Goal: Information Seeking & Learning: Learn about a topic

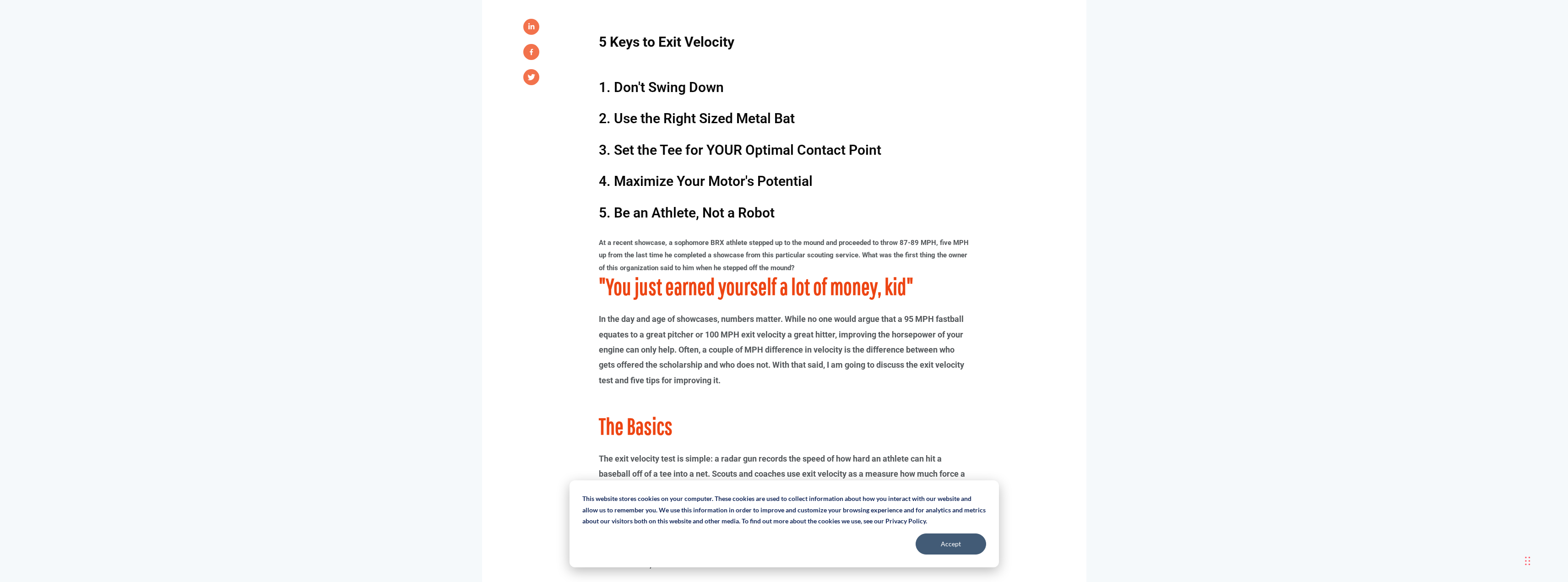
scroll to position [641, 0]
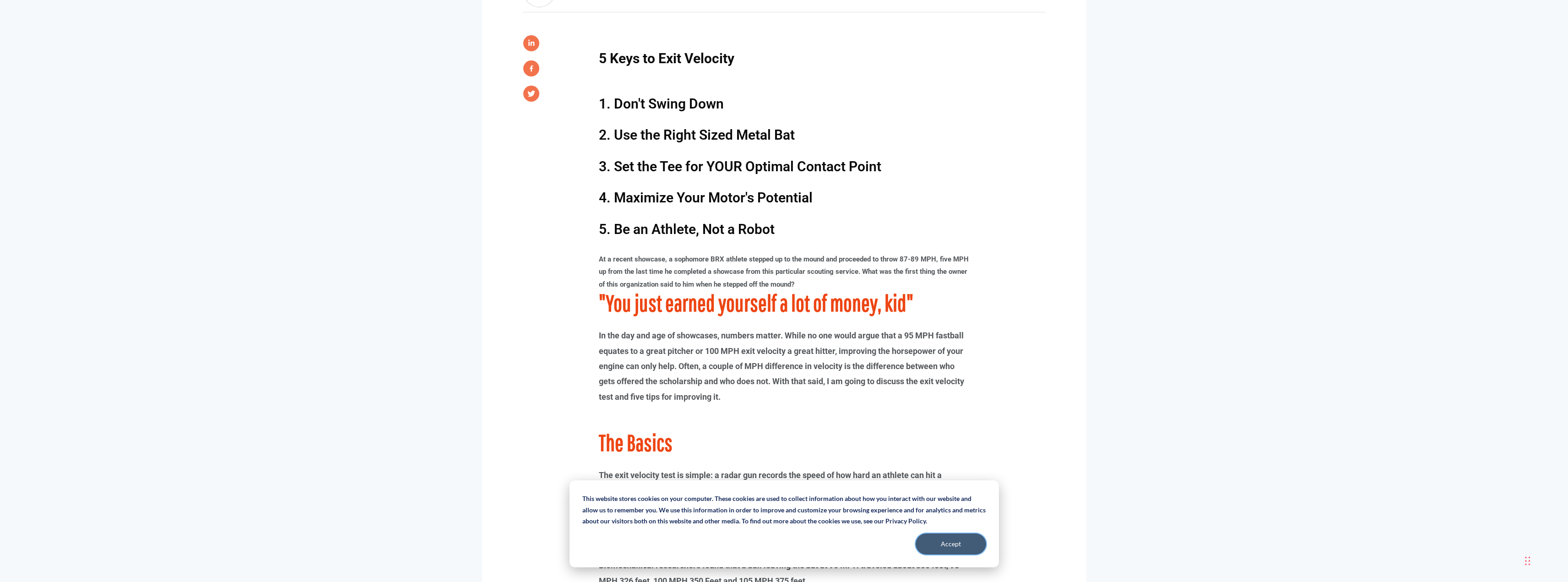
click at [947, 546] on button "Accept" at bounding box center [951, 545] width 71 height 21
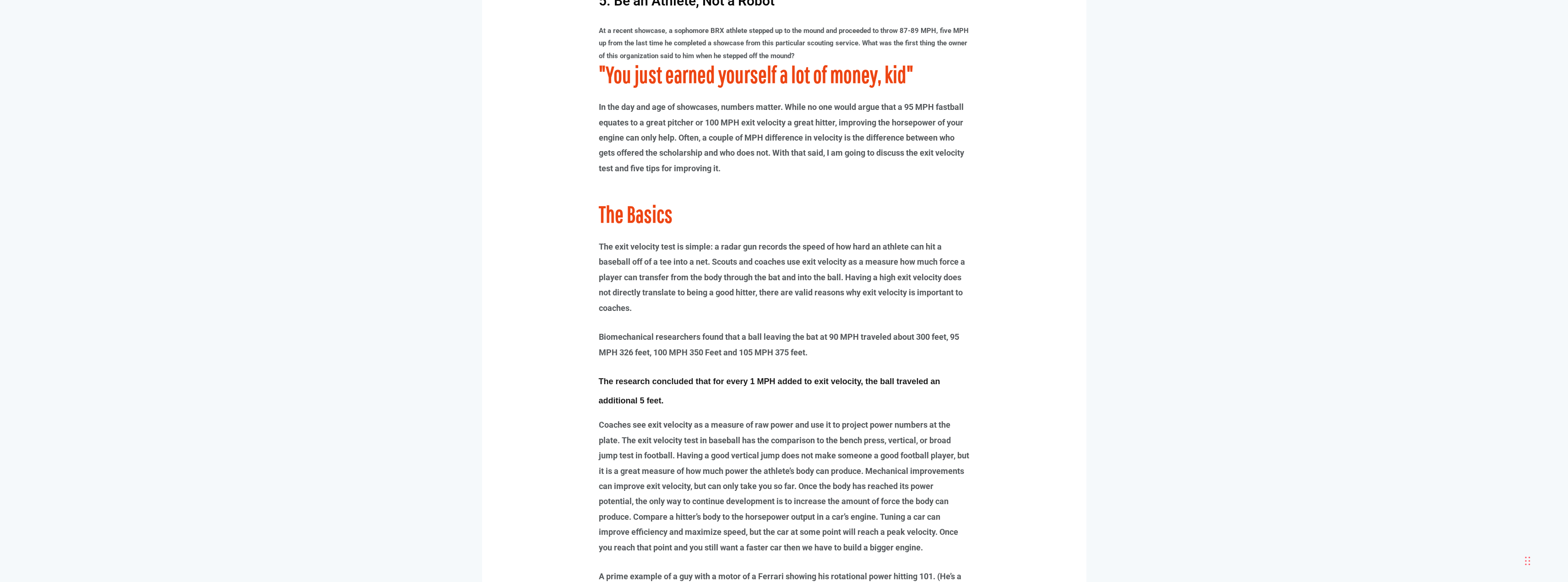
scroll to position [871, 0]
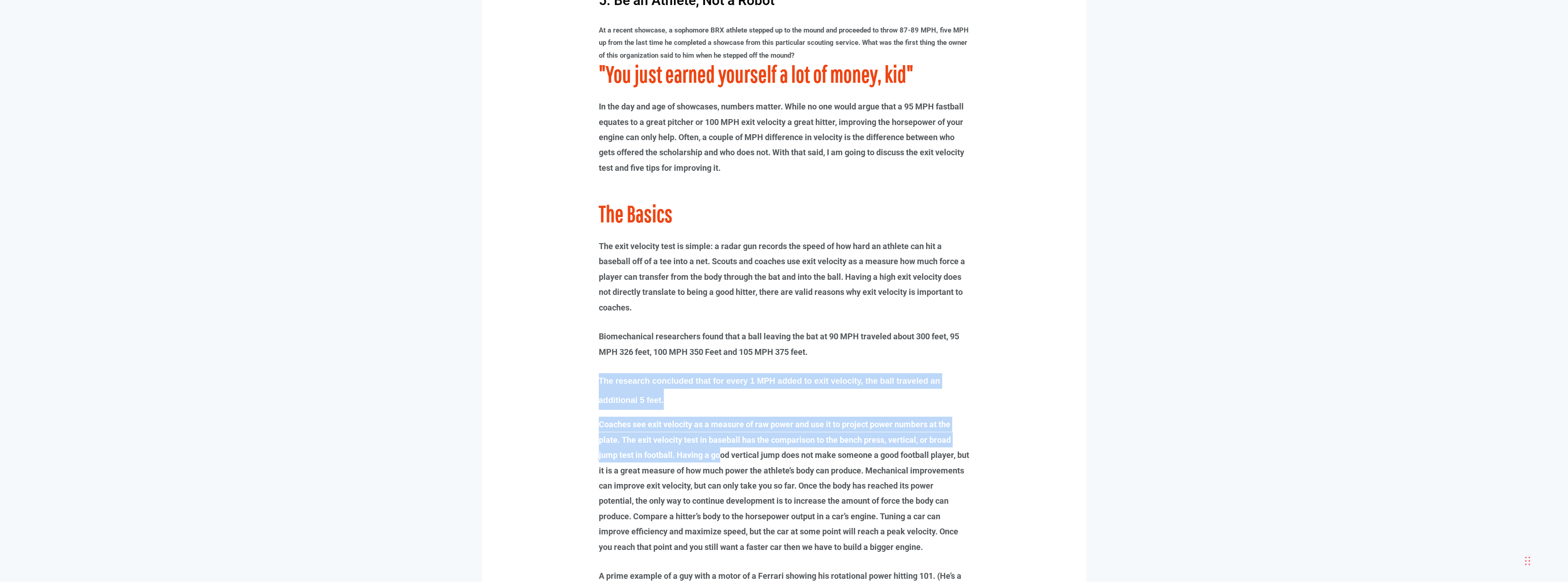
drag, startPoint x: 631, startPoint y: 382, endPoint x: 722, endPoint y: 451, distance: 114.2
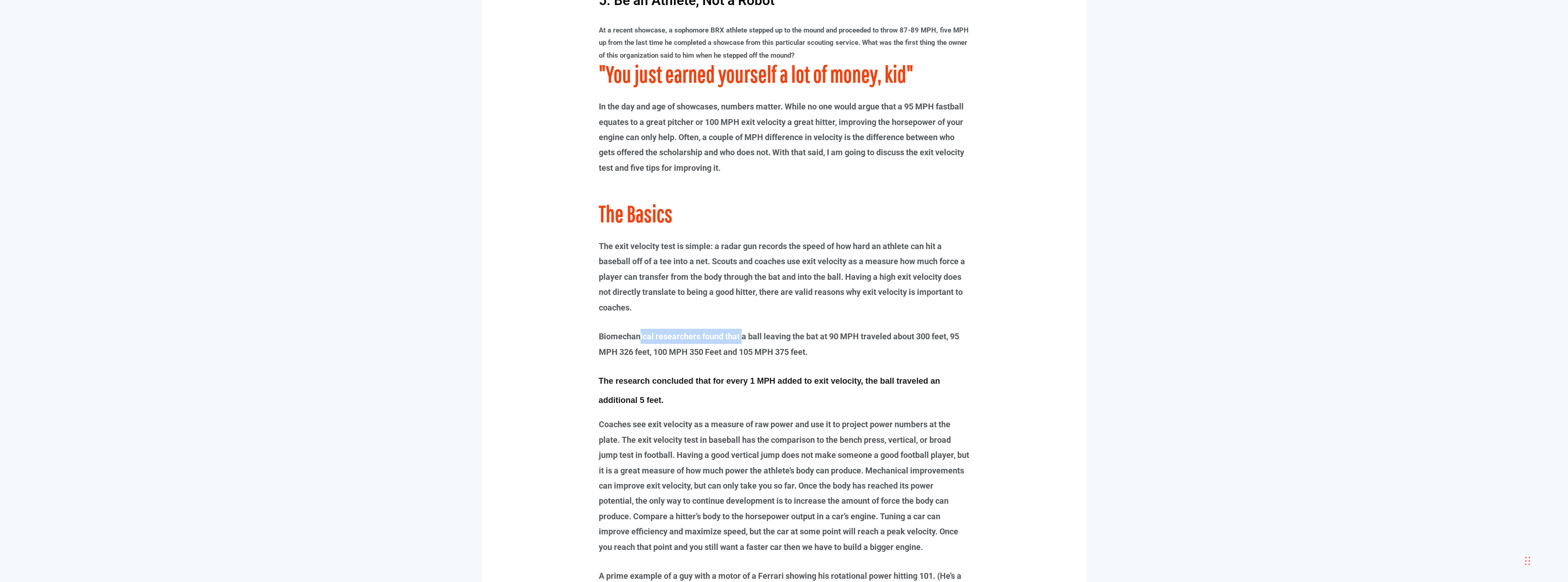
drag, startPoint x: 639, startPoint y: 334, endPoint x: 763, endPoint y: 332, distance: 124.0
click at [749, 332] on p "Biomechanical researchers found that a ball leaving the bat at 90 MPH traveled …" at bounding box center [785, 344] width 371 height 31
click at [789, 332] on p "Biomechanical researchers found that a ball leaving the bat at 90 MPH traveled …" at bounding box center [785, 344] width 371 height 31
drag, startPoint x: 830, startPoint y: 334, endPoint x: 948, endPoint y: 334, distance: 118.0
click at [948, 334] on p "Biomechanical researchers found that a ball leaving the bat at 90 MPH traveled …" at bounding box center [785, 344] width 371 height 31
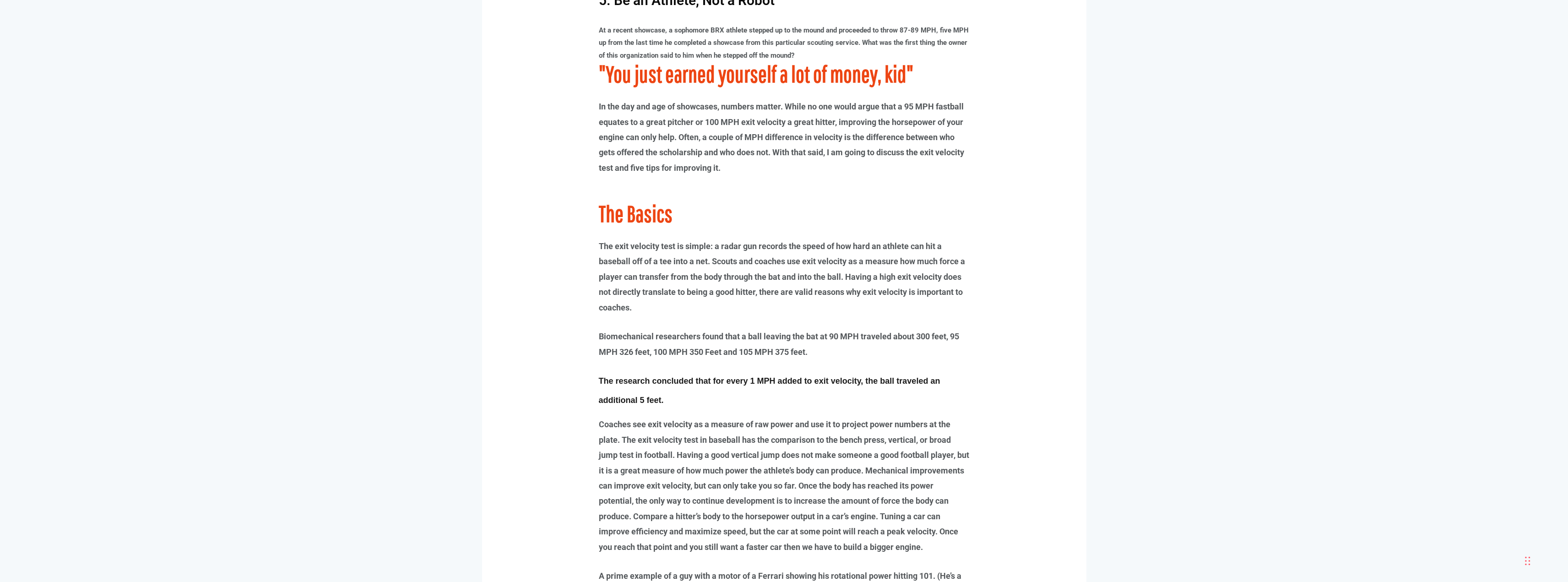
click at [778, 381] on span "The research concluded that for every 1 MPH added to exit velocity, the ball tr…" at bounding box center [770, 391] width 342 height 28
